Goal: Task Accomplishment & Management: Manage account settings

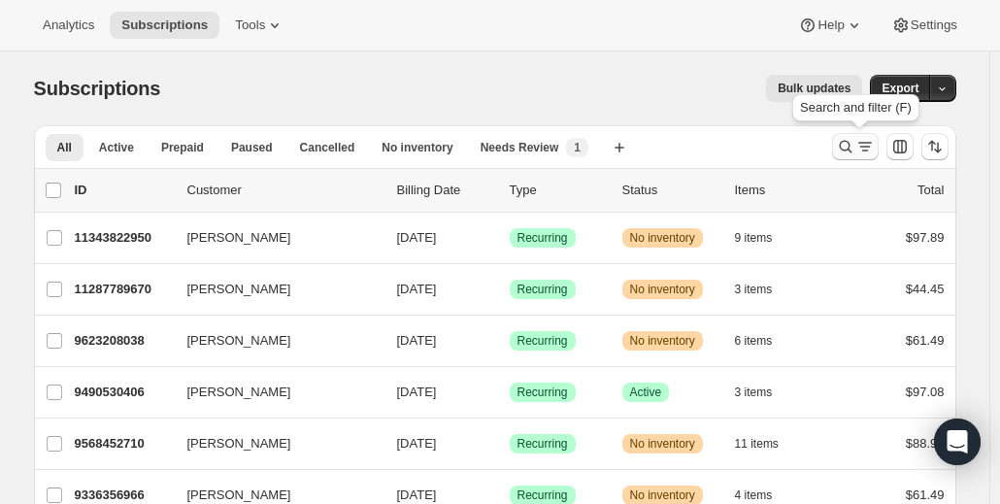
click at [850, 140] on icon "Search and filter results" at bounding box center [845, 146] width 19 height 19
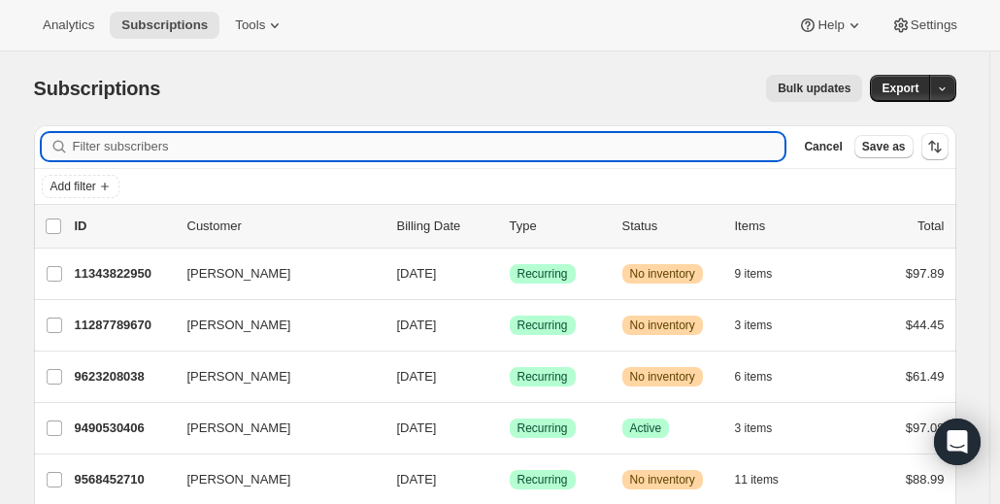
paste input "[EMAIL_ADDRESS][DOMAIN_NAME]"
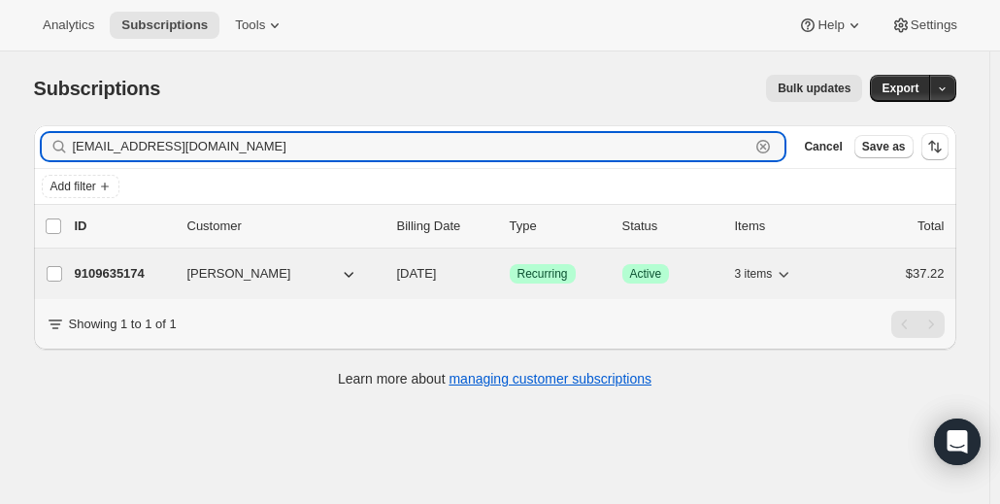
type input "[EMAIL_ADDRESS][DOMAIN_NAME]"
click at [262, 281] on span "[PERSON_NAME]" at bounding box center [239, 273] width 104 height 19
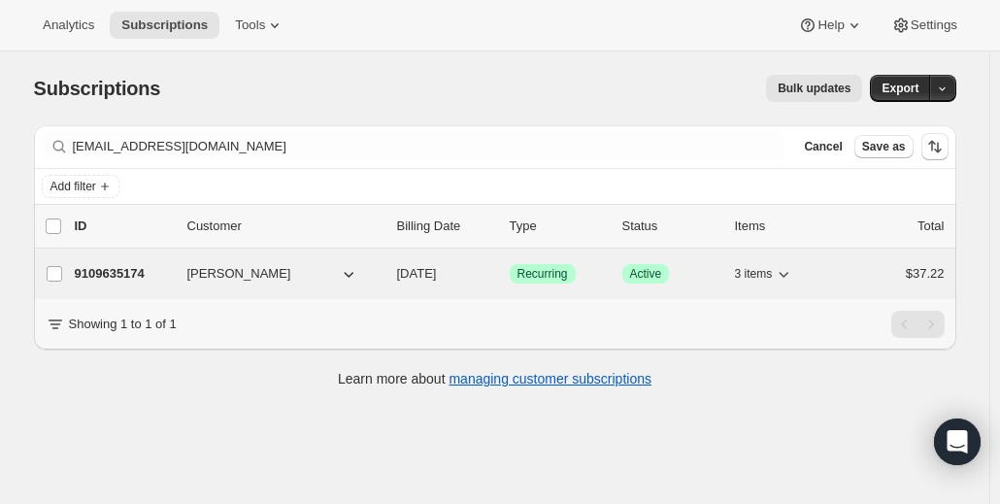
click at [129, 273] on p "9109635174" at bounding box center [123, 273] width 97 height 19
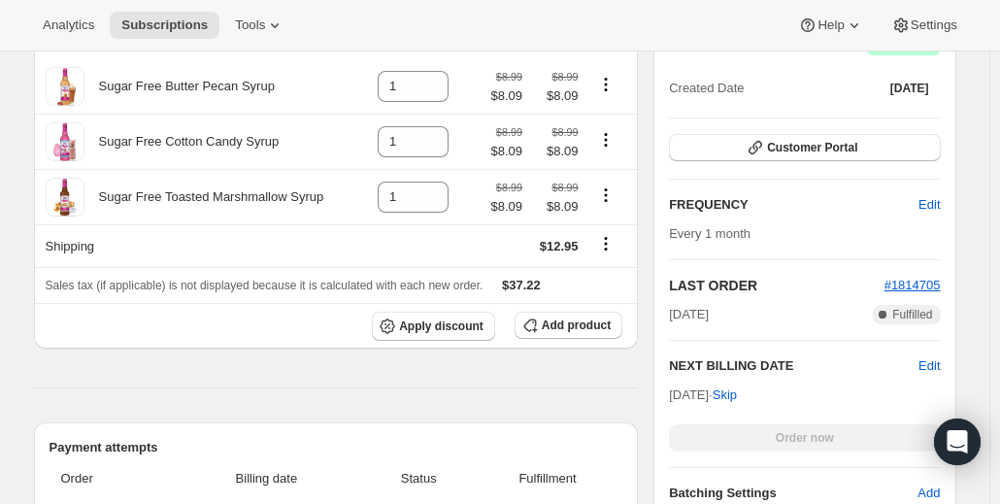
scroll to position [291, 0]
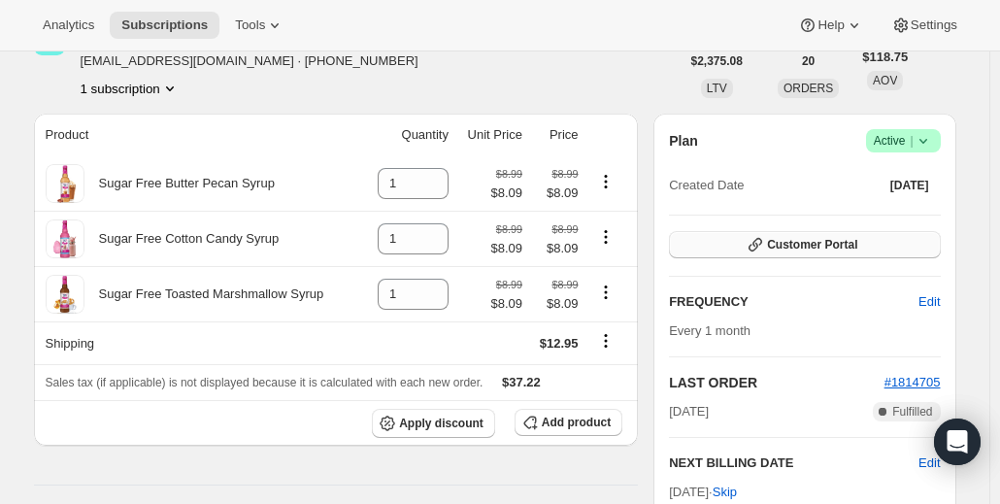
click at [899, 247] on button "Customer Portal" at bounding box center [804, 244] width 271 height 27
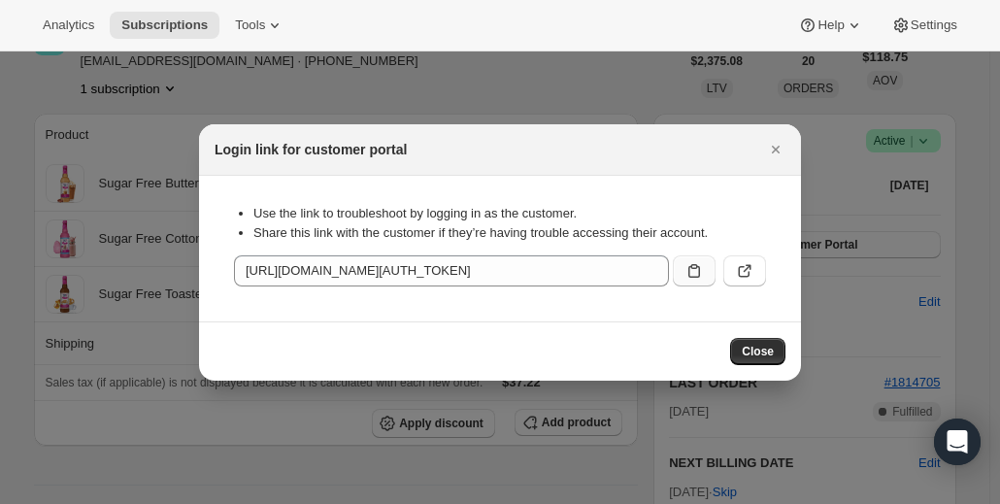
click at [690, 270] on icon ":rch:" at bounding box center [693, 270] width 19 height 19
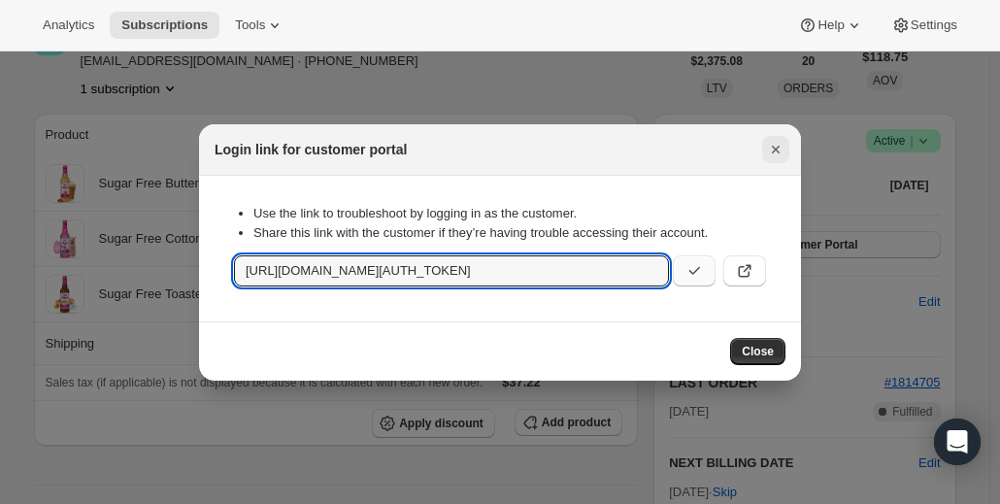
click at [783, 153] on icon "Close" at bounding box center [775, 149] width 19 height 19
